Goal: Navigation & Orientation: Go to known website

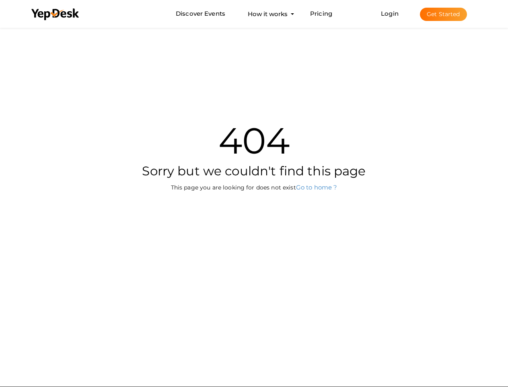
click at [254, 193] on div "404 Sorry but we couldn't find this page This page you are looking for does not…" at bounding box center [254, 147] width 471 height 243
click at [56, 14] on use at bounding box center [55, 14] width 48 height 12
click at [391, 13] on link "Login" at bounding box center [390, 14] width 18 height 8
click at [444, 14] on button "Get Started" at bounding box center [443, 14] width 47 height 13
